Goal: Task Accomplishment & Management: Use online tool/utility

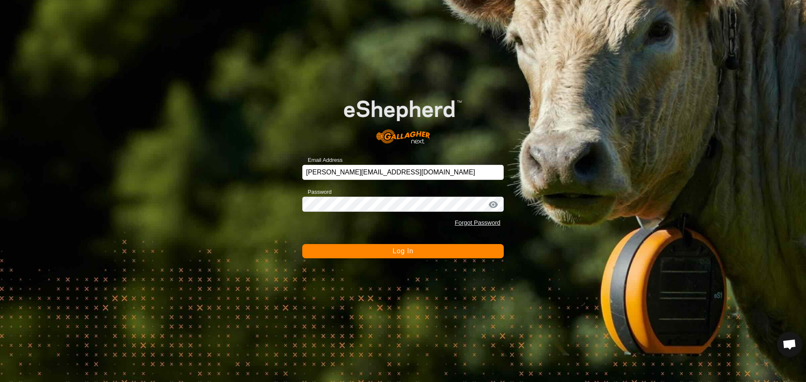
scroll to position [899, 0]
click at [411, 251] on span "Log In" at bounding box center [403, 251] width 21 height 7
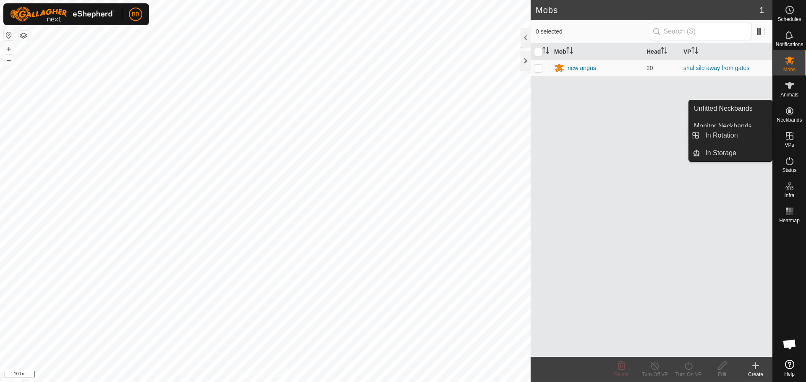
click at [795, 139] on es-virtualpaddocks-svg-icon at bounding box center [789, 135] width 15 height 13
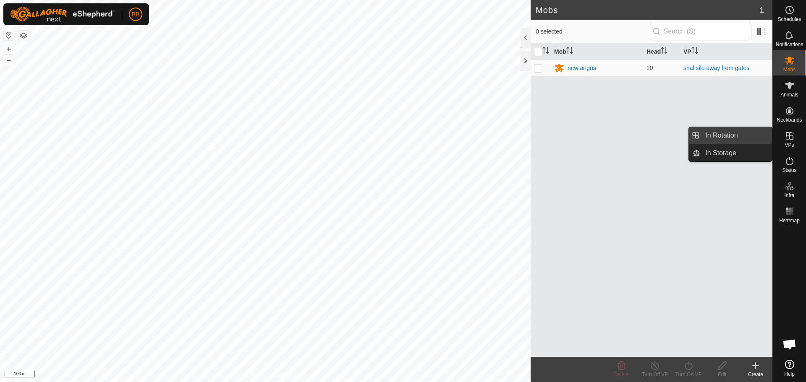
click at [750, 139] on link "In Rotation" at bounding box center [736, 135] width 72 height 17
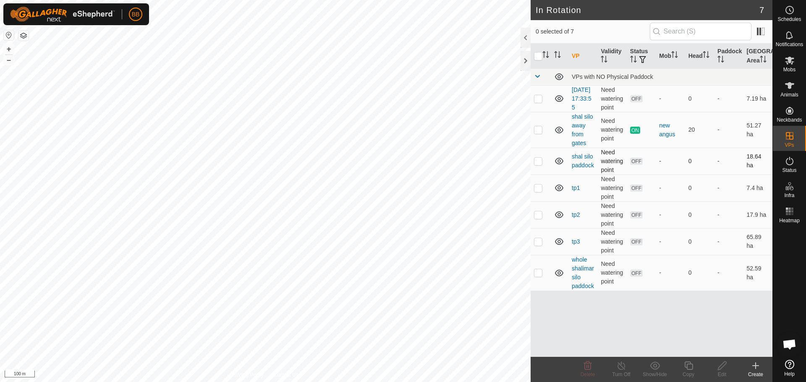
click at [539, 165] on p-checkbox at bounding box center [538, 161] width 8 height 7
click at [589, 371] on icon at bounding box center [588, 366] width 10 height 10
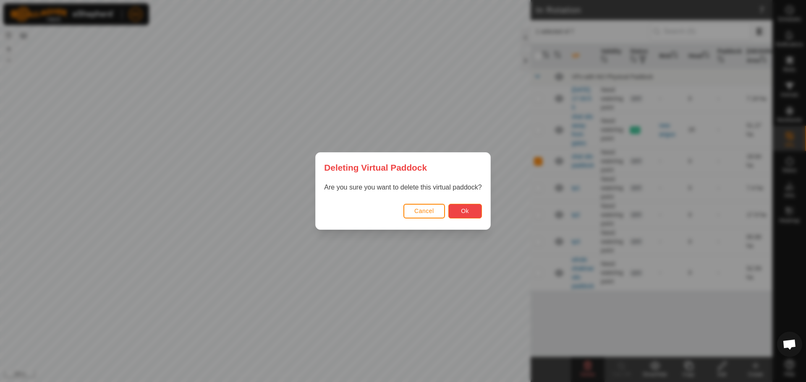
click at [471, 214] on button "Ok" at bounding box center [465, 211] width 34 height 15
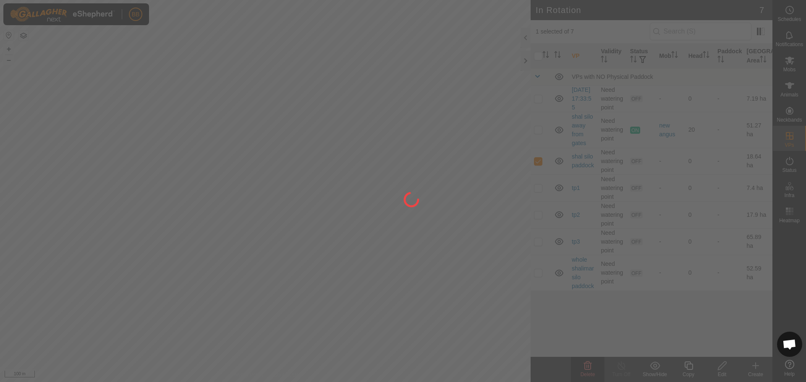
checkbox input "false"
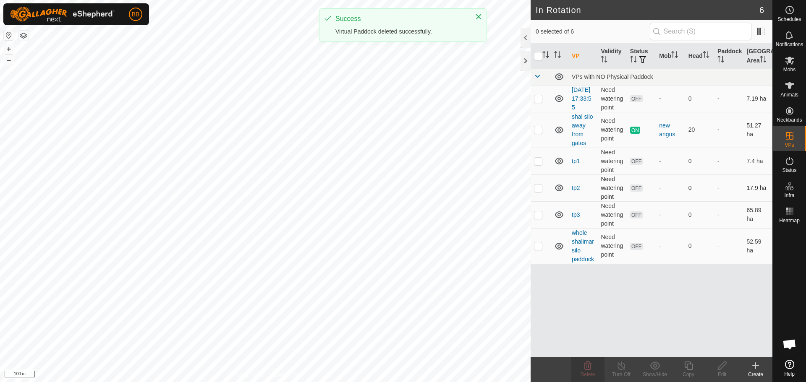
drag, startPoint x: 538, startPoint y: 173, endPoint x: 558, endPoint y: 197, distance: 31.0
click at [539, 174] on td at bounding box center [541, 161] width 20 height 27
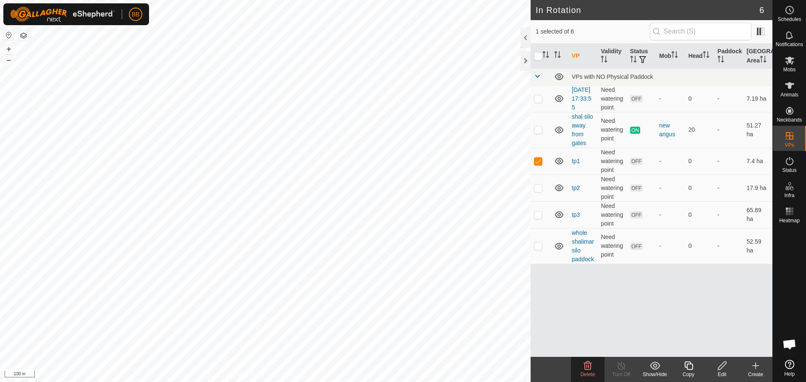
click at [589, 372] on div "Delete" at bounding box center [588, 375] width 34 height 8
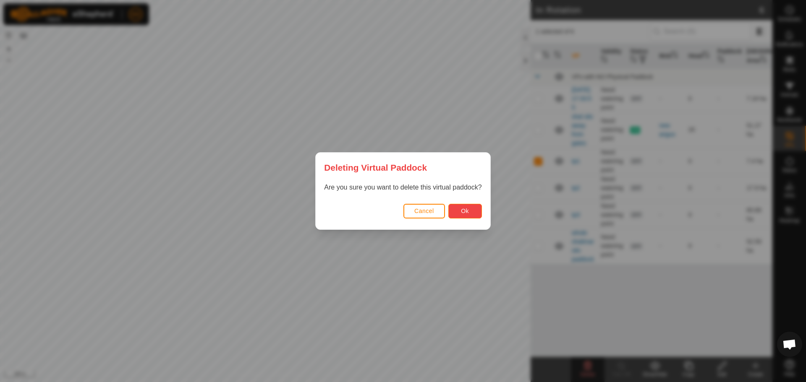
click at [466, 213] on span "Ok" at bounding box center [465, 211] width 8 height 7
checkbox input "false"
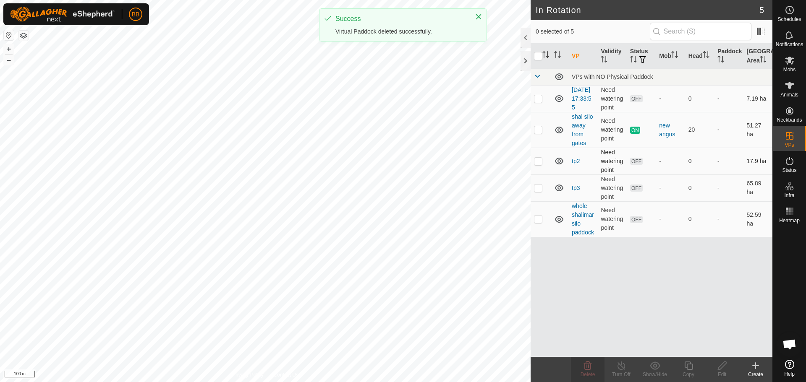
click at [538, 174] on td at bounding box center [541, 161] width 20 height 27
click at [584, 368] on icon at bounding box center [588, 366] width 10 height 10
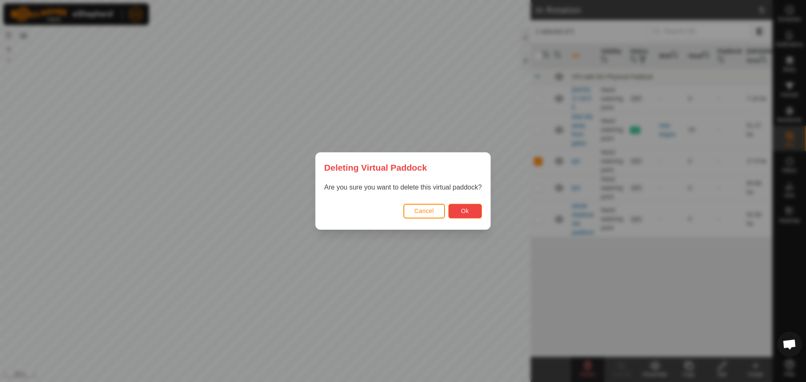
click at [464, 214] on span "Ok" at bounding box center [465, 211] width 8 height 7
checkbox input "false"
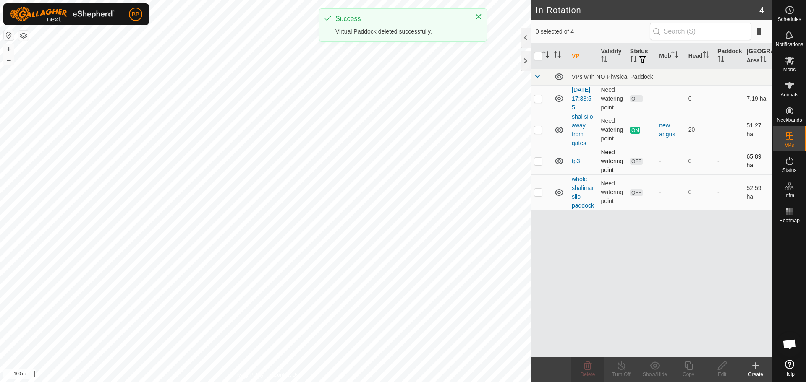
click at [536, 165] on p-checkbox at bounding box center [538, 161] width 8 height 7
click at [586, 368] on icon at bounding box center [588, 366] width 10 height 10
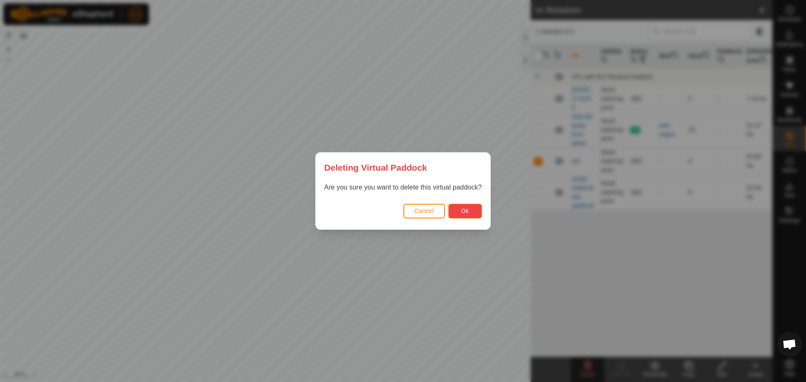
click at [468, 212] on span "Ok" at bounding box center [465, 211] width 8 height 7
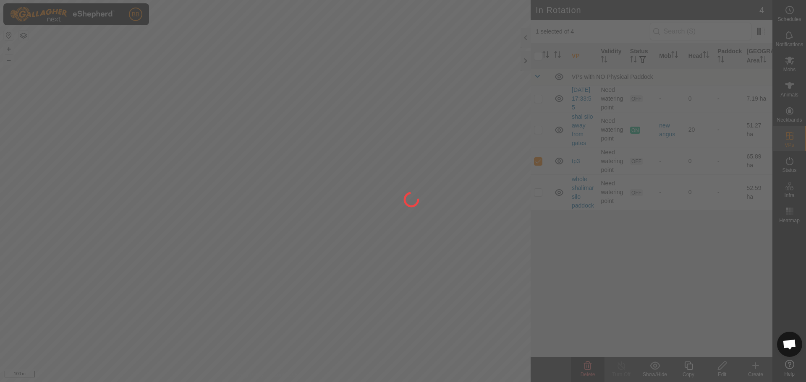
checkbox input "false"
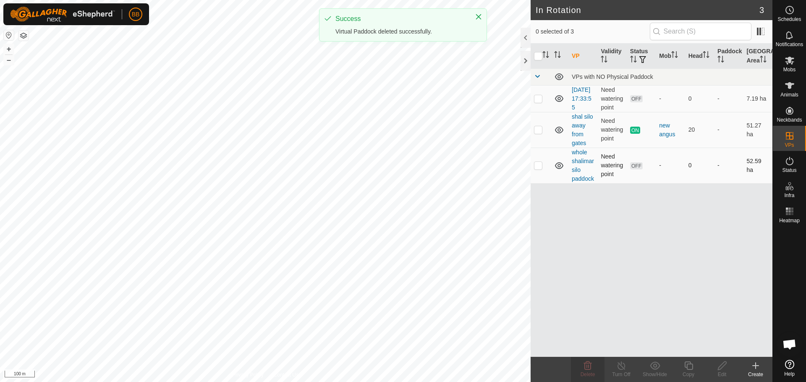
click at [537, 169] on p-checkbox at bounding box center [538, 165] width 8 height 7
checkbox input "true"
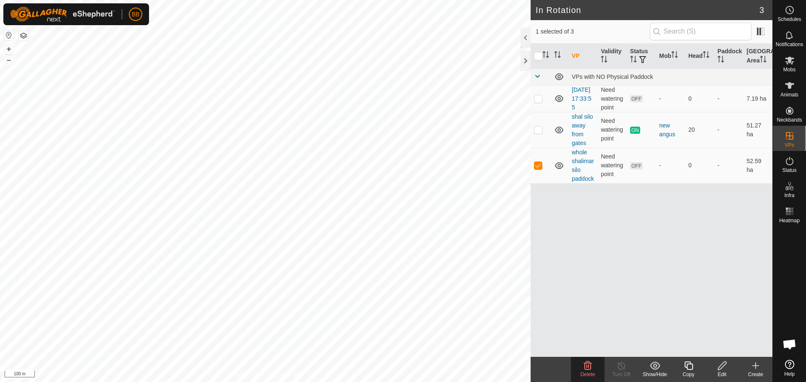
click at [587, 364] on icon at bounding box center [588, 366] width 8 height 8
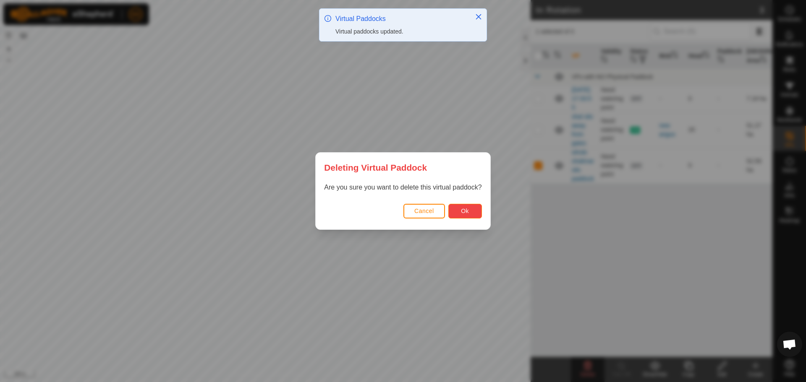
click at [469, 211] on button "Ok" at bounding box center [465, 211] width 34 height 15
checkbox input "false"
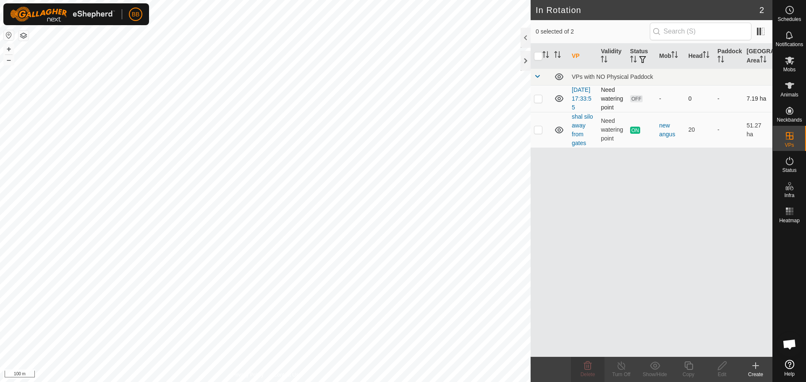
click at [539, 102] on p-checkbox at bounding box center [538, 98] width 8 height 7
click at [584, 363] on icon at bounding box center [588, 366] width 8 height 8
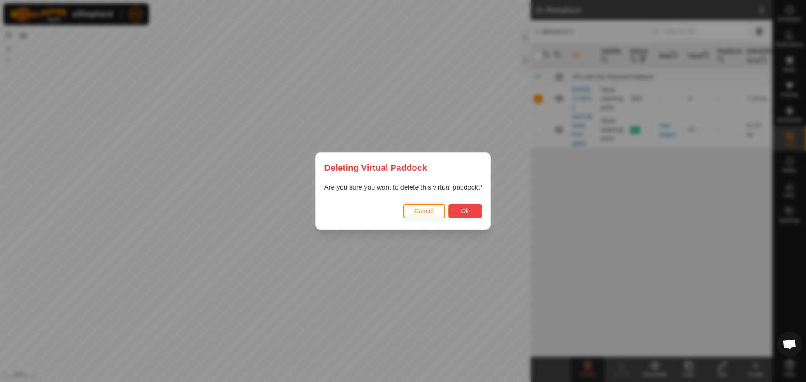
click at [471, 208] on button "Ok" at bounding box center [465, 211] width 34 height 15
checkbox input "false"
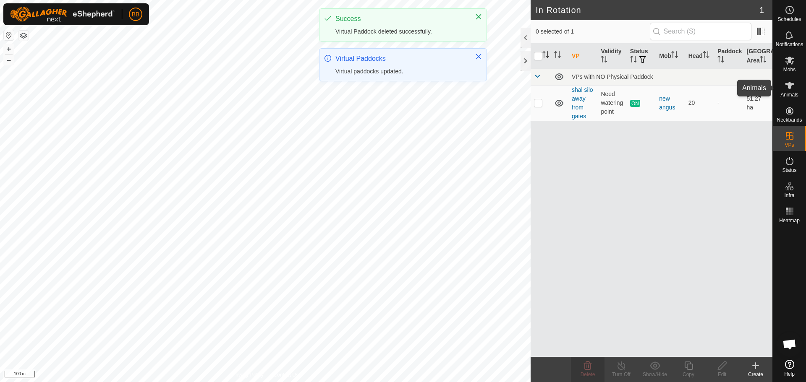
click at [789, 86] on icon at bounding box center [789, 85] width 9 height 7
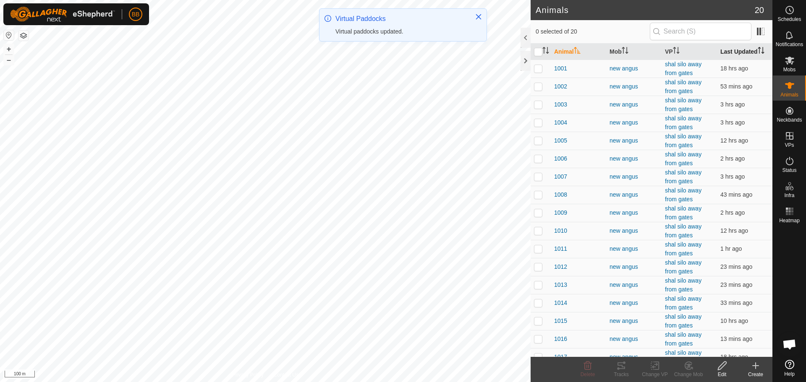
click at [732, 46] on th "Last Updated" at bounding box center [744, 52] width 55 height 16
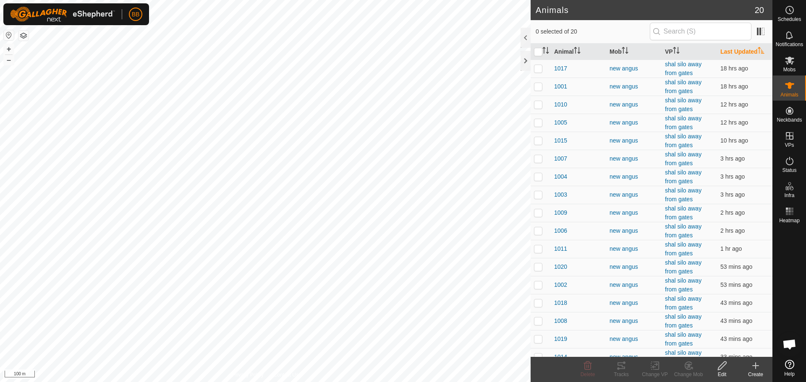
click at [732, 48] on th "Last Updated" at bounding box center [744, 52] width 55 height 16
click at [539, 67] on p-checkbox at bounding box center [538, 68] width 8 height 7
checkbox input "true"
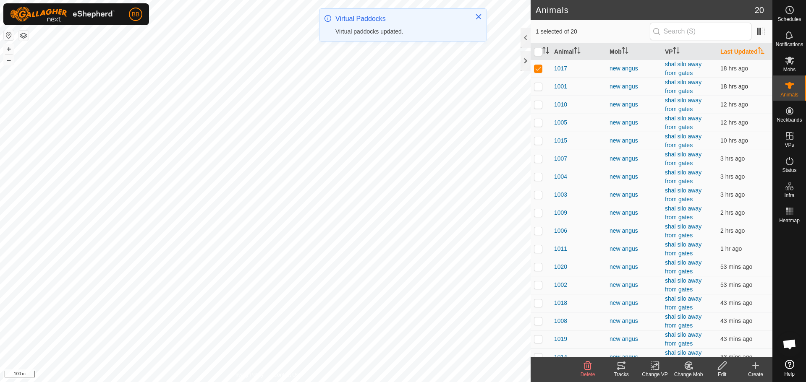
click at [539, 85] on p-checkbox at bounding box center [538, 86] width 8 height 7
checkbox input "false"
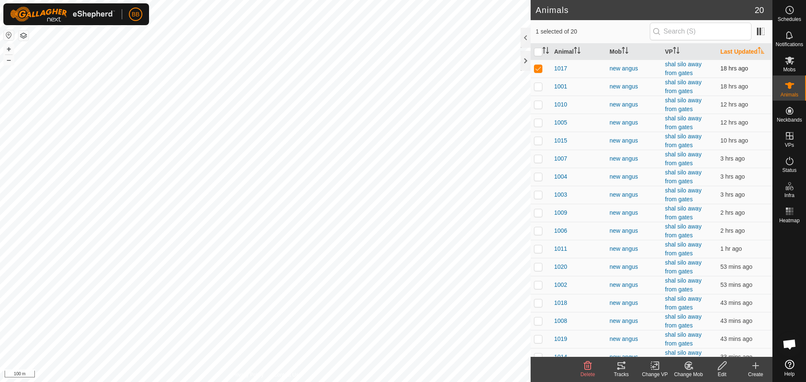
click at [538, 67] on p-checkbox at bounding box center [538, 68] width 8 height 7
checkbox input "false"
checkbox input "true"
click at [618, 368] on icon at bounding box center [621, 366] width 10 height 10
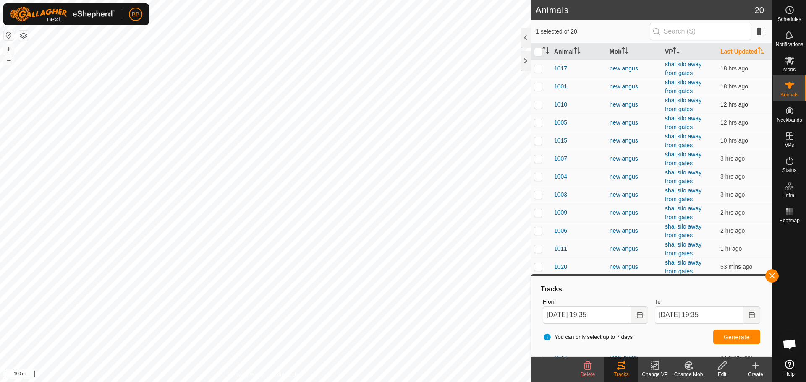
click at [538, 103] on p-checkbox at bounding box center [538, 104] width 8 height 7
checkbox input "true"
click at [539, 122] on p-checkbox at bounding box center [538, 122] width 8 height 7
checkbox input "true"
click at [537, 141] on p-checkbox at bounding box center [538, 140] width 8 height 7
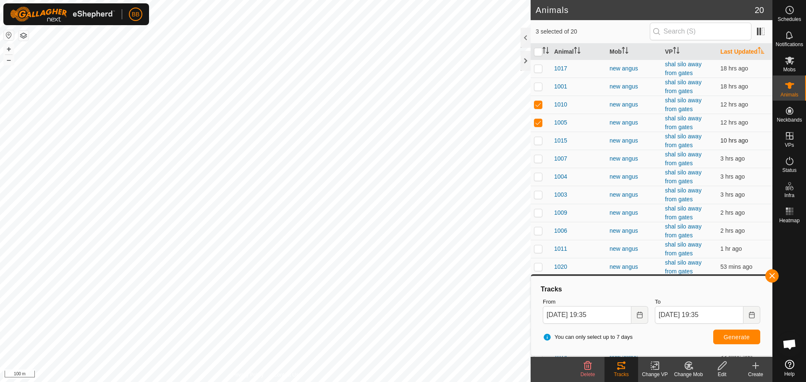
checkbox input "true"
click at [538, 156] on p-checkbox at bounding box center [538, 158] width 8 height 7
checkbox input "true"
click at [743, 333] on button "Generate" at bounding box center [736, 337] width 47 height 15
click at [774, 275] on button "button" at bounding box center [771, 276] width 13 height 13
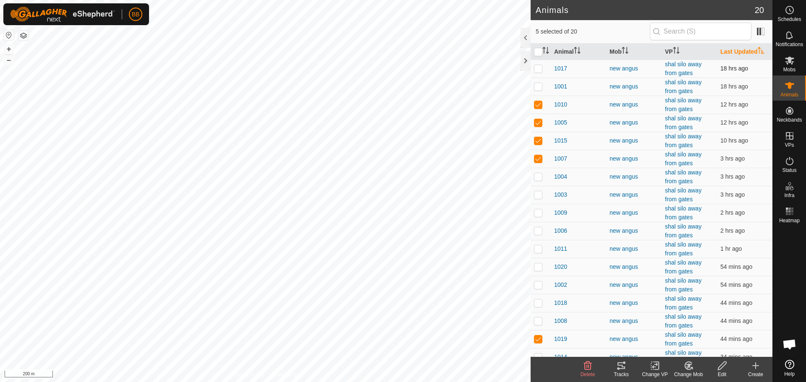
click at [539, 67] on p-checkbox at bounding box center [538, 68] width 8 height 7
checkbox input "true"
click at [536, 84] on p-checkbox at bounding box center [538, 86] width 8 height 7
checkbox input "true"
click at [538, 104] on p-checkbox at bounding box center [538, 104] width 8 height 7
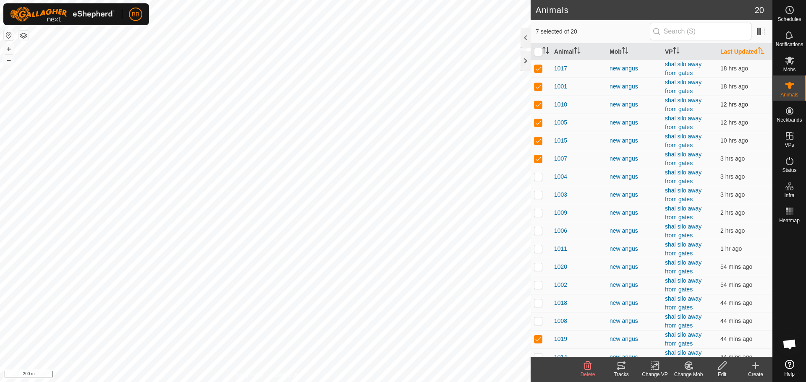
checkbox input "false"
click at [536, 121] on p-checkbox at bounding box center [538, 122] width 8 height 7
checkbox input "false"
drag, startPoint x: 539, startPoint y: 138, endPoint x: 539, endPoint y: 144, distance: 6.3
click at [539, 138] on p-checkbox at bounding box center [538, 140] width 8 height 7
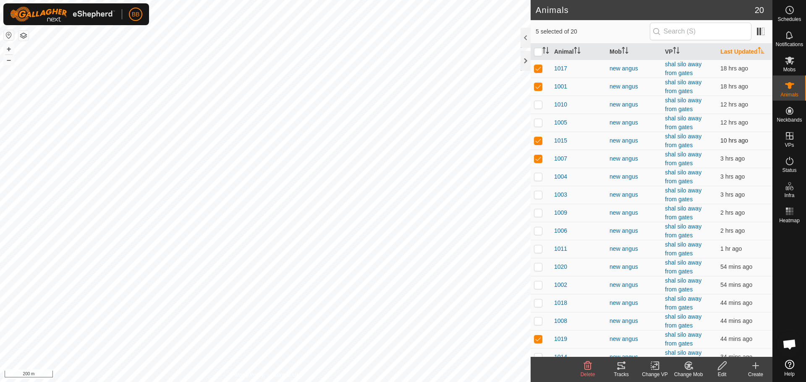
checkbox input "false"
click at [537, 158] on p-checkbox at bounding box center [538, 158] width 8 height 7
checkbox input "false"
click at [538, 174] on p-checkbox at bounding box center [538, 176] width 8 height 7
checkbox input "true"
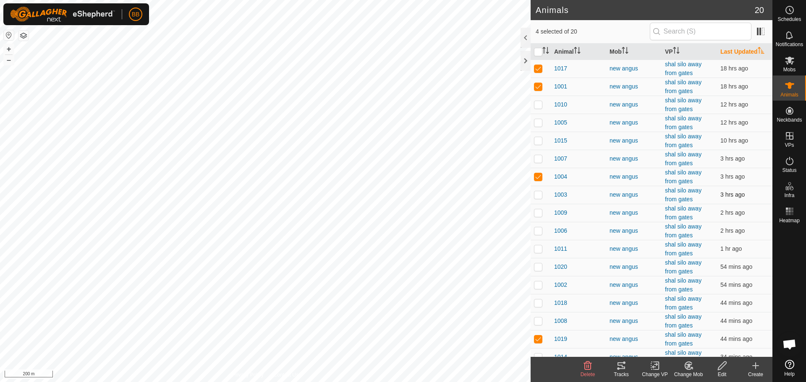
click at [537, 196] on p-checkbox at bounding box center [538, 194] width 8 height 7
checkbox input "true"
click at [537, 211] on p-checkbox at bounding box center [538, 213] width 8 height 7
checkbox input "true"
click at [537, 234] on p-checkbox at bounding box center [538, 231] width 8 height 7
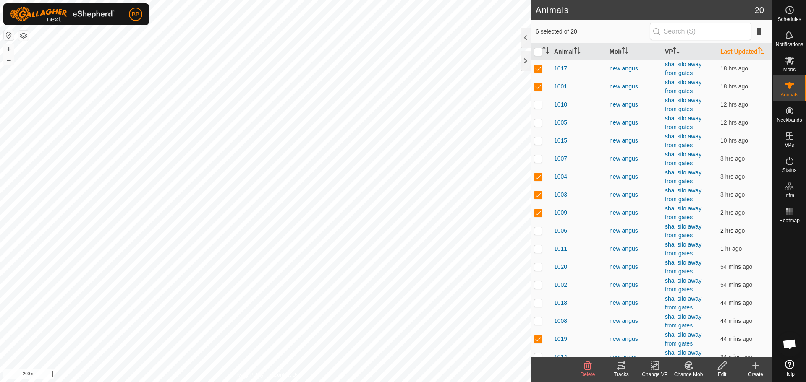
checkbox input "true"
click at [537, 252] on p-tablecheckbox at bounding box center [538, 249] width 8 height 7
checkbox input "true"
click at [621, 369] on icon at bounding box center [622, 366] width 8 height 7
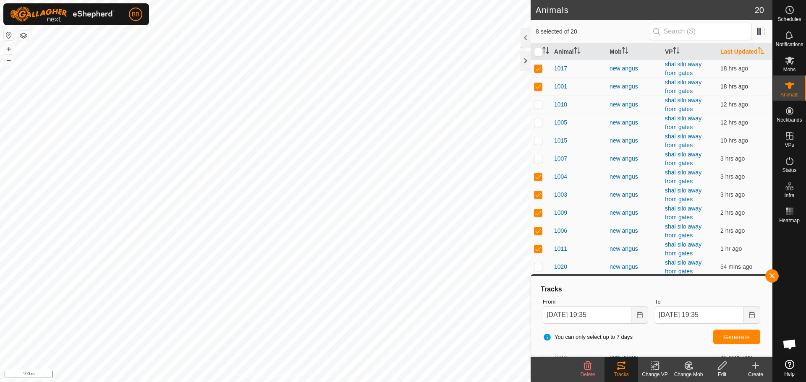
drag, startPoint x: 540, startPoint y: 68, endPoint x: 545, endPoint y: 86, distance: 17.9
click at [541, 71] on p-checkbox at bounding box center [538, 68] width 8 height 7
checkbox input "false"
click at [540, 87] on p-checkbox at bounding box center [538, 86] width 8 height 7
checkbox input "false"
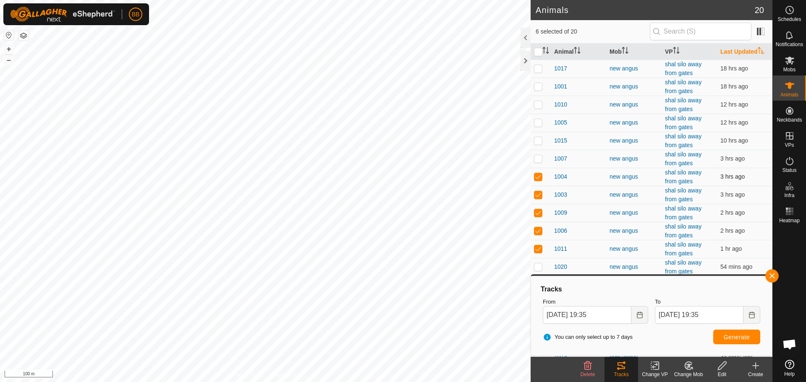
click at [536, 174] on p-checkbox at bounding box center [538, 176] width 8 height 7
checkbox input "false"
click at [539, 193] on p-checkbox at bounding box center [538, 194] width 8 height 7
checkbox input "false"
drag, startPoint x: 538, startPoint y: 214, endPoint x: 537, endPoint y: 223, distance: 8.9
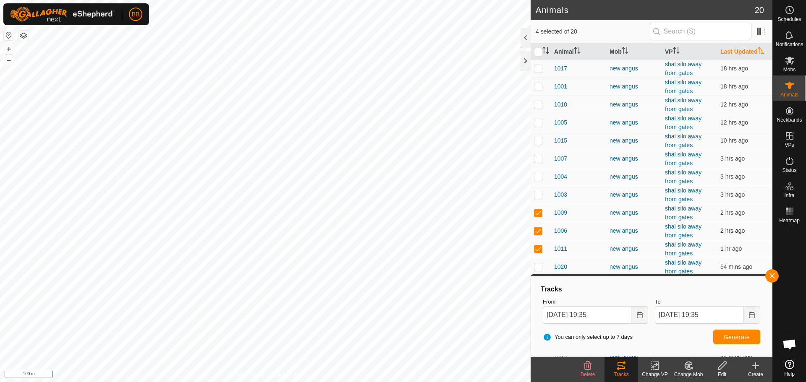
click at [538, 214] on p-checkbox at bounding box center [538, 213] width 8 height 7
checkbox input "false"
click at [537, 233] on p-checkbox at bounding box center [538, 231] width 8 height 7
checkbox input "false"
click at [537, 248] on p-checkbox at bounding box center [538, 249] width 8 height 7
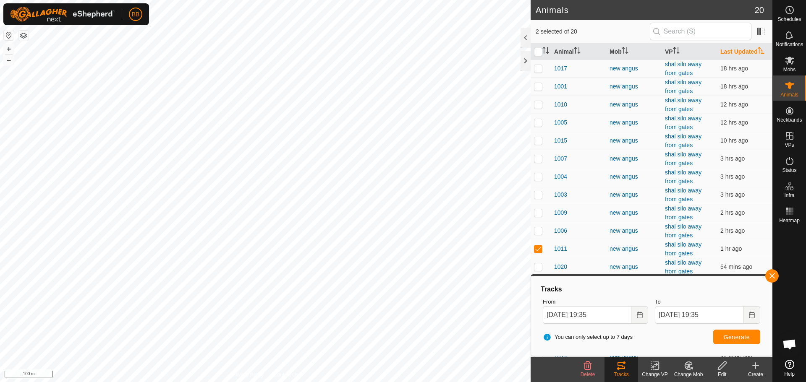
checkbox input "false"
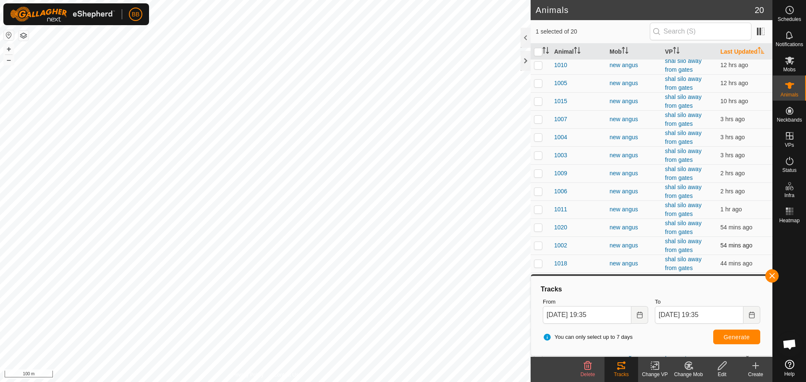
scroll to position [64, 0]
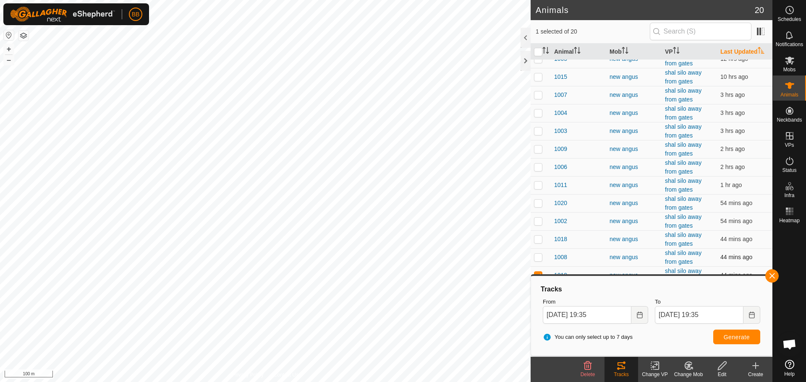
click at [540, 257] on p-checkbox at bounding box center [538, 257] width 8 height 7
checkbox input "true"
click at [538, 239] on p-checkbox at bounding box center [538, 239] width 8 height 7
checkbox input "true"
click at [538, 219] on p-checkbox at bounding box center [538, 221] width 8 height 7
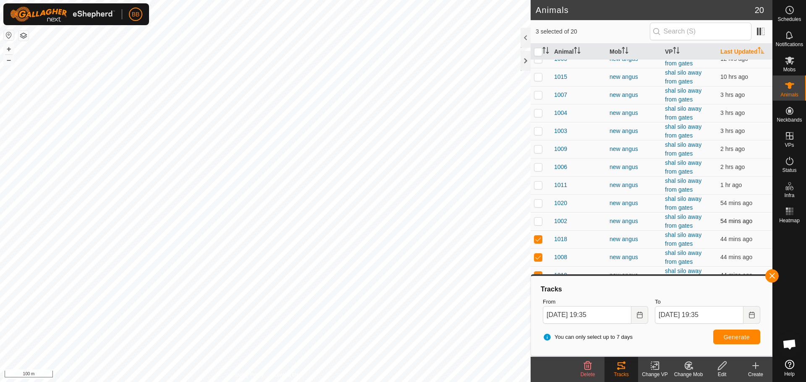
checkbox input "true"
click at [537, 202] on p-checkbox at bounding box center [538, 203] width 8 height 7
checkbox input "true"
click at [732, 338] on span "Generate" at bounding box center [737, 337] width 26 height 7
click at [776, 276] on button "button" at bounding box center [771, 276] width 13 height 13
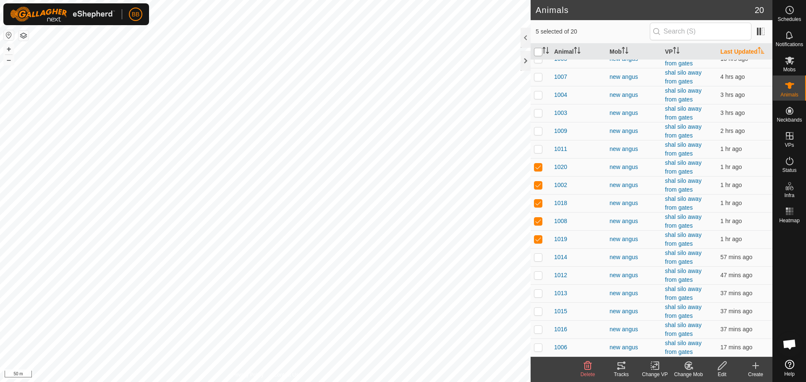
click at [538, 51] on input "checkbox" at bounding box center [538, 52] width 8 height 8
checkbox input "true"
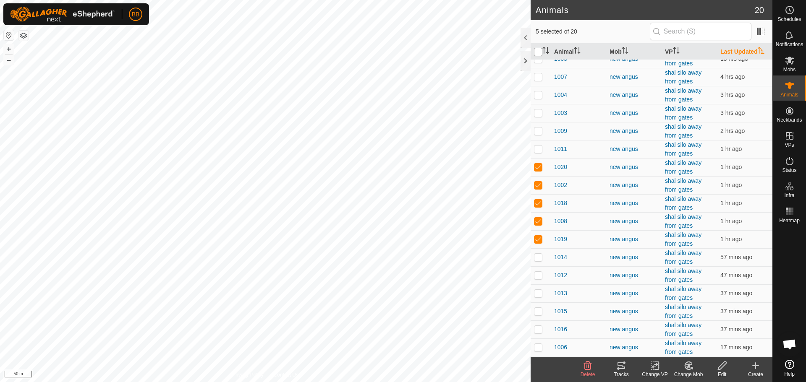
checkbox input "true"
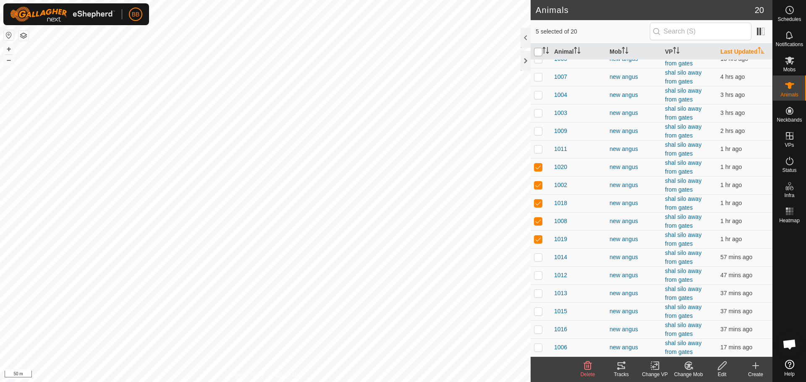
checkbox input "true"
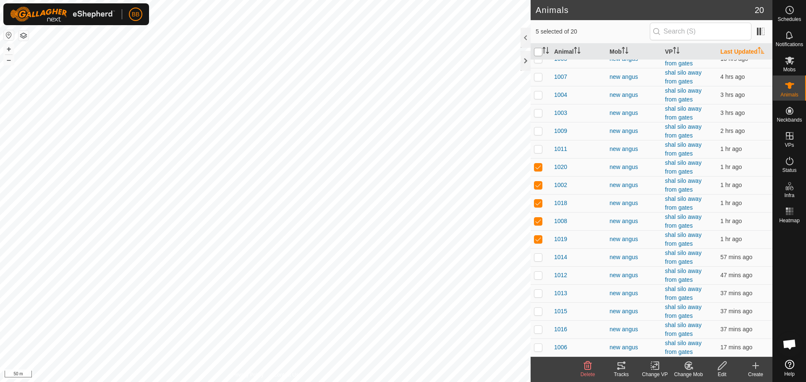
checkbox input "true"
click at [538, 51] on input "checkbox" at bounding box center [538, 52] width 8 height 8
checkbox input "false"
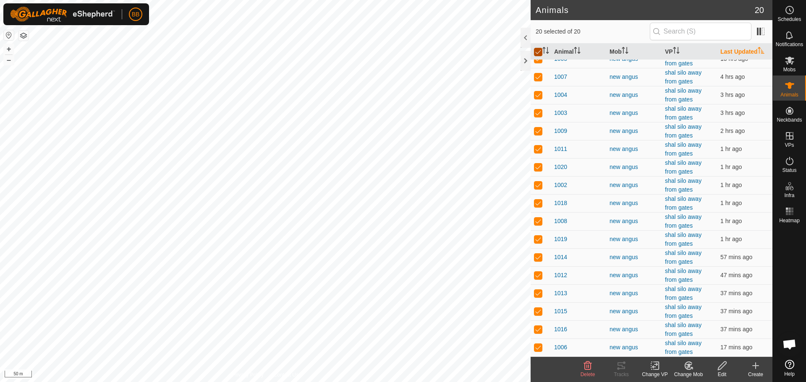
checkbox input "false"
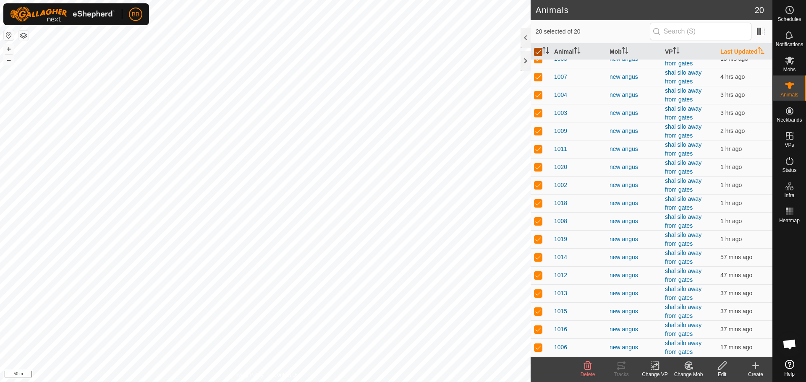
checkbox input "false"
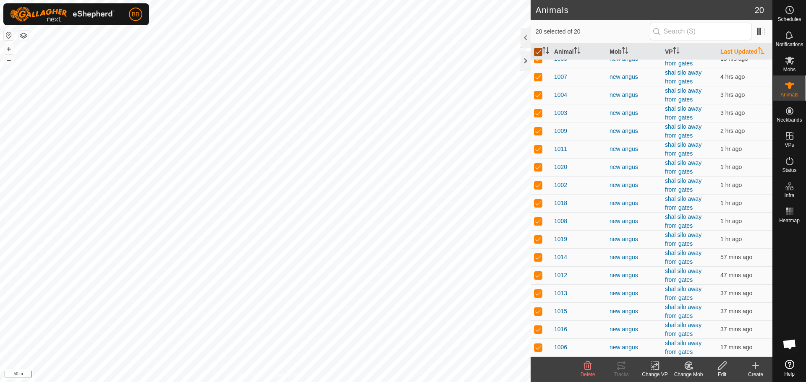
checkbox input "false"
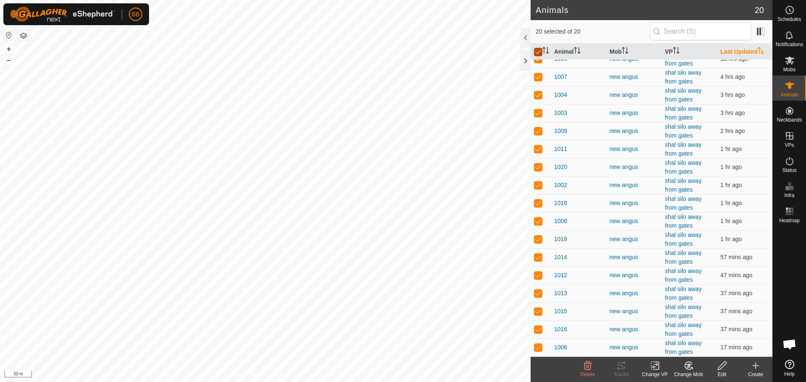
checkbox input "false"
